Goal: Information Seeking & Learning: Check status

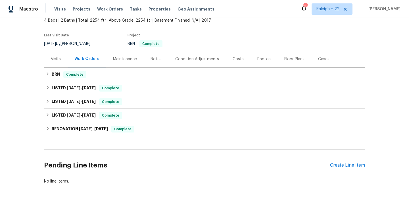
scroll to position [37, 0]
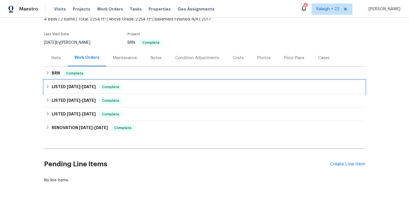
click at [49, 86] on icon at bounding box center [48, 86] width 4 height 4
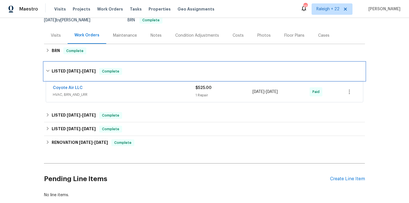
scroll to position [63, 0]
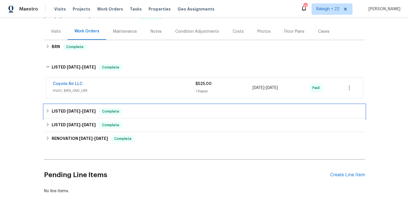
click at [45, 110] on div "LISTED [DATE] - [DATE] Complete" at bounding box center [204, 111] width 321 height 14
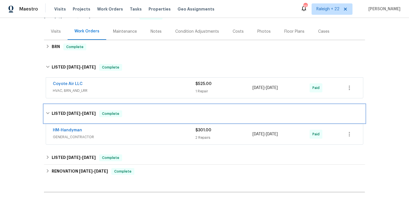
scroll to position [0, 0]
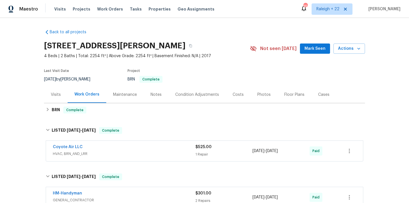
click at [55, 93] on div "Visits" at bounding box center [56, 95] width 10 height 6
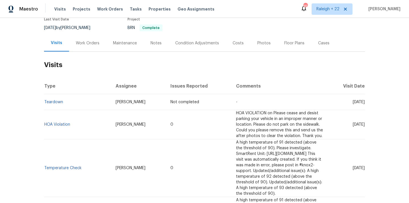
scroll to position [52, 0]
click at [69, 124] on td "HOA Violation" at bounding box center [77, 123] width 67 height 29
click at [60, 118] on td "HOA Violation" at bounding box center [77, 123] width 67 height 29
click at [70, 129] on td "HOA Violation" at bounding box center [77, 123] width 67 height 29
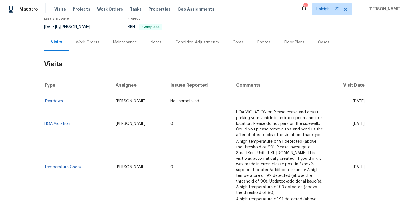
click at [63, 123] on td "HOA Violation" at bounding box center [77, 123] width 67 height 29
click at [63, 122] on link "HOA Violation" at bounding box center [57, 124] width 26 height 4
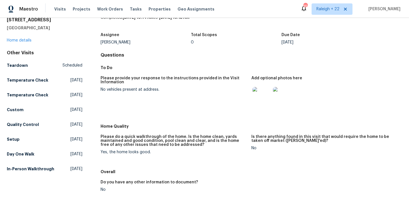
scroll to position [27, 0]
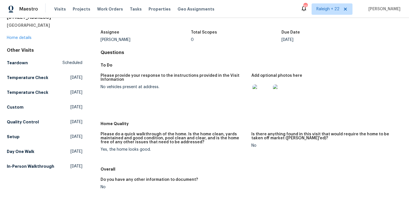
click at [260, 97] on img at bounding box center [261, 93] width 18 height 18
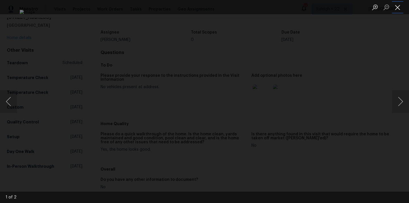
click at [396, 5] on button "Close lightbox" at bounding box center [397, 7] width 11 height 10
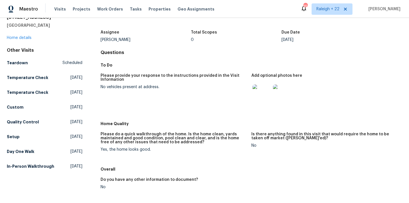
click at [284, 98] on img at bounding box center [282, 93] width 18 height 18
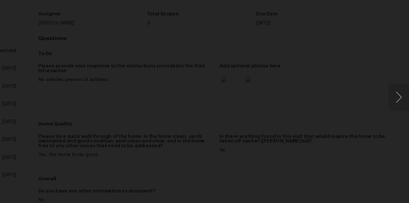
scroll to position [0, 0]
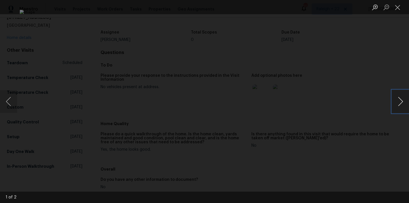
click at [401, 107] on button "Next image" at bounding box center [400, 101] width 17 height 23
